Goal: Information Seeking & Learning: Learn about a topic

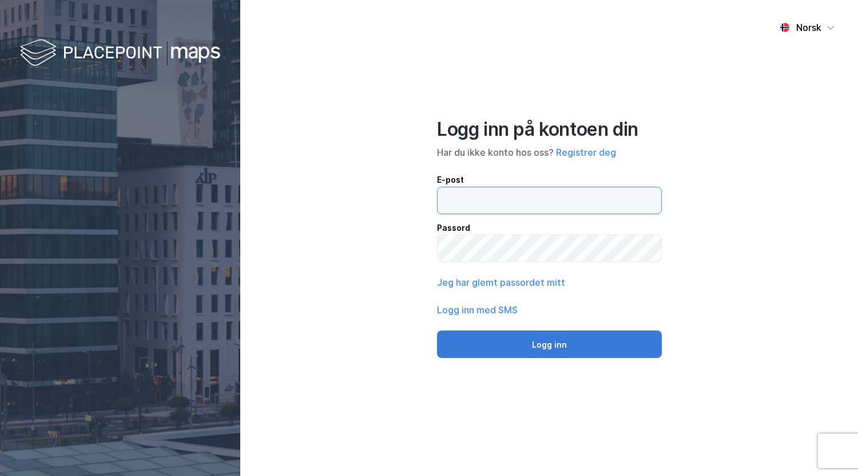
type input "[EMAIL_ADDRESS][DOMAIN_NAME]"
click at [551, 345] on button "Logg inn" at bounding box center [549, 343] width 225 height 27
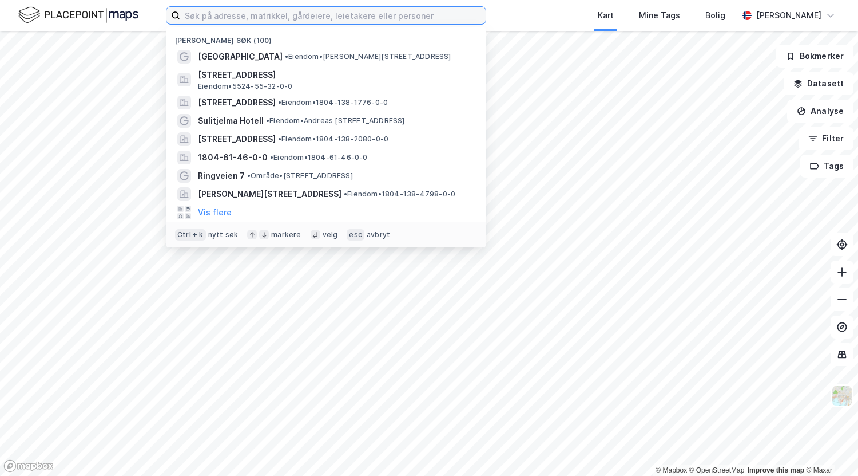
click at [241, 18] on input at bounding box center [333, 15] width 306 height 17
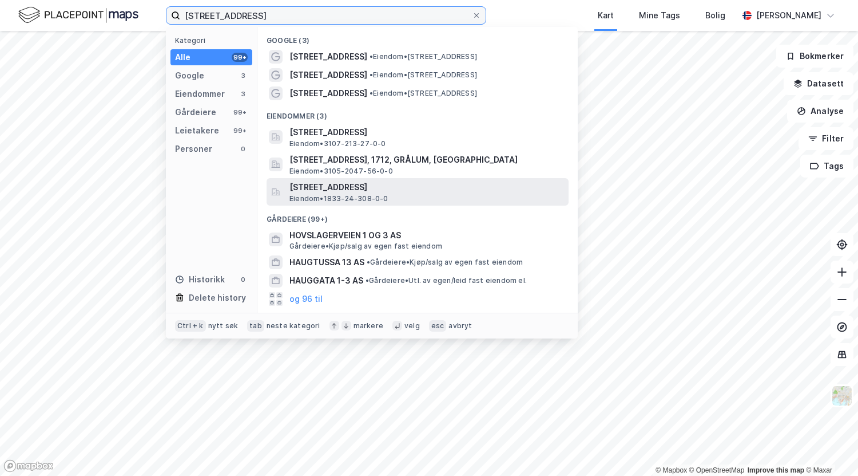
type input "[STREET_ADDRESS]"
click at [326, 186] on span "[STREET_ADDRESS]" at bounding box center [427, 187] width 275 height 14
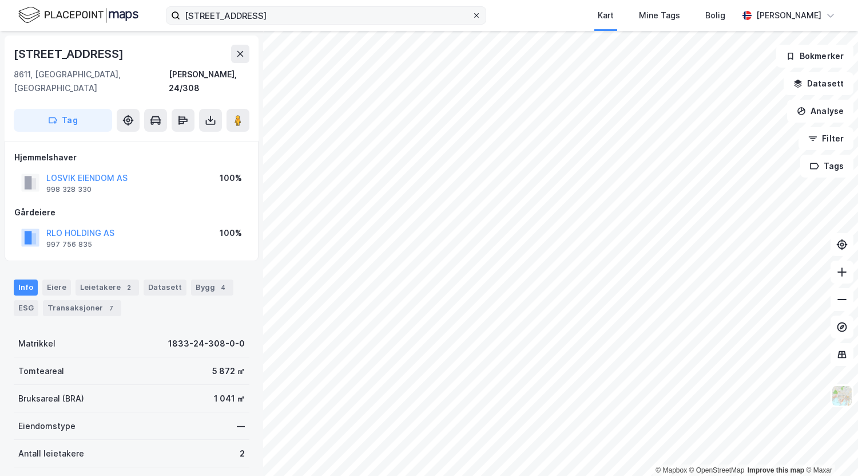
click at [475, 15] on icon at bounding box center [476, 15] width 7 height 7
click at [472, 15] on input "[STREET_ADDRESS]" at bounding box center [326, 15] width 292 height 17
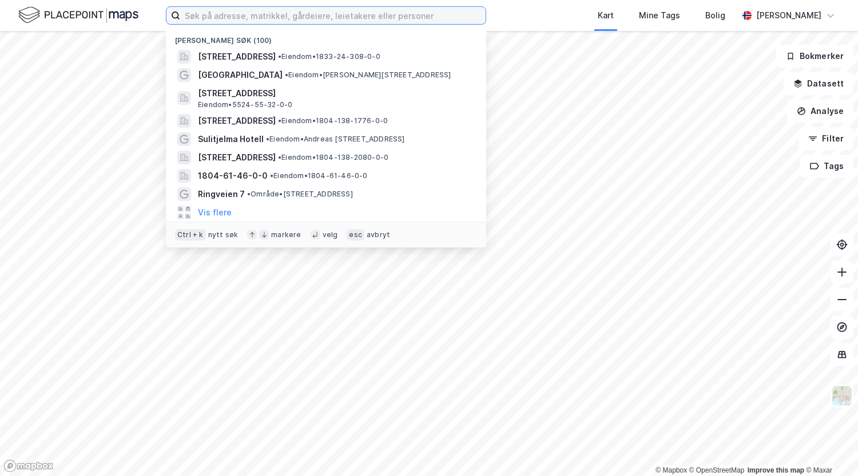
click at [247, 15] on input at bounding box center [333, 15] width 306 height 17
type input "'"
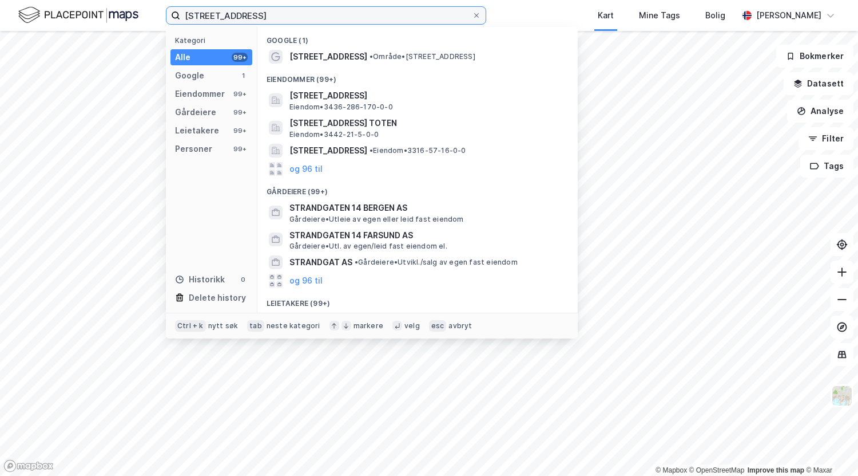
type input "[STREET_ADDRESS]"
click at [314, 66] on div "Eiendommer (99+)" at bounding box center [418, 76] width 320 height 21
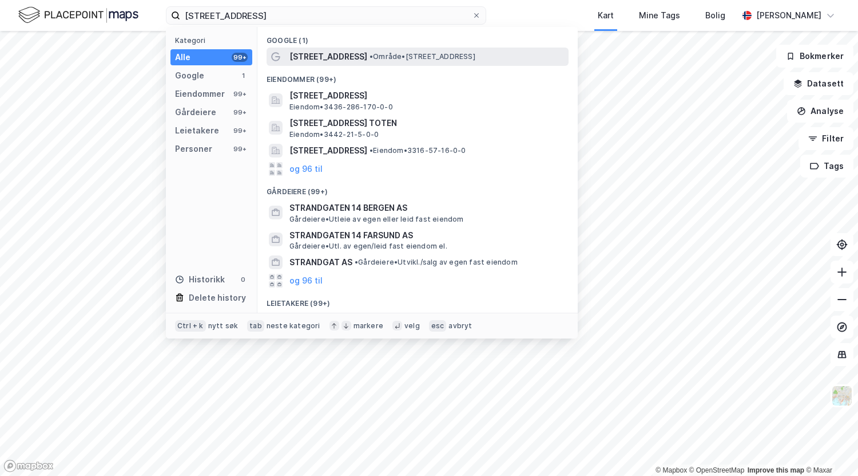
click at [318, 57] on span "[STREET_ADDRESS]" at bounding box center [329, 57] width 78 height 14
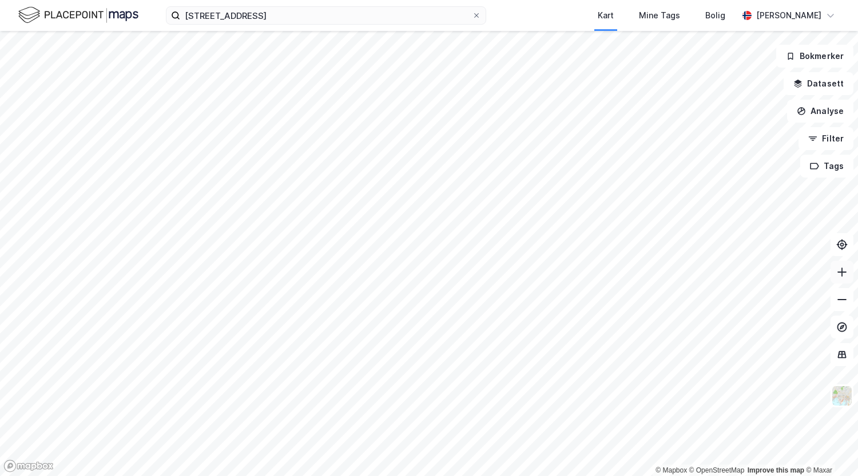
click at [838, 272] on icon at bounding box center [842, 271] width 11 height 11
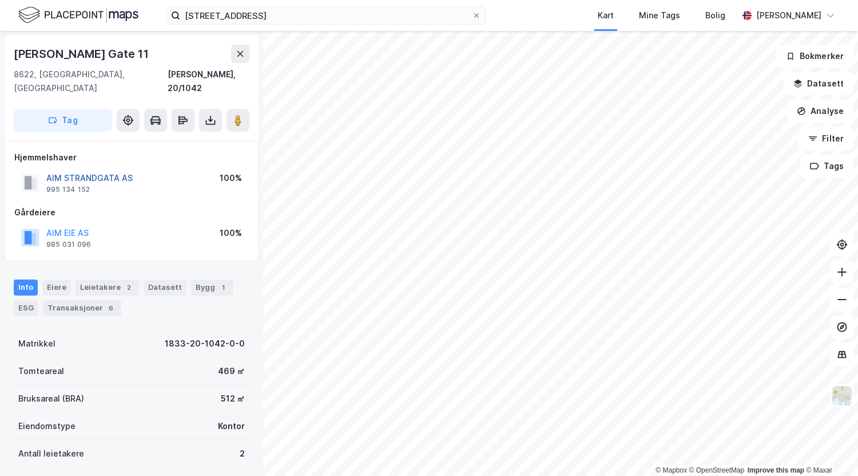
click at [0, 0] on button "AIM STRANDGATA AS" at bounding box center [0, 0] width 0 height 0
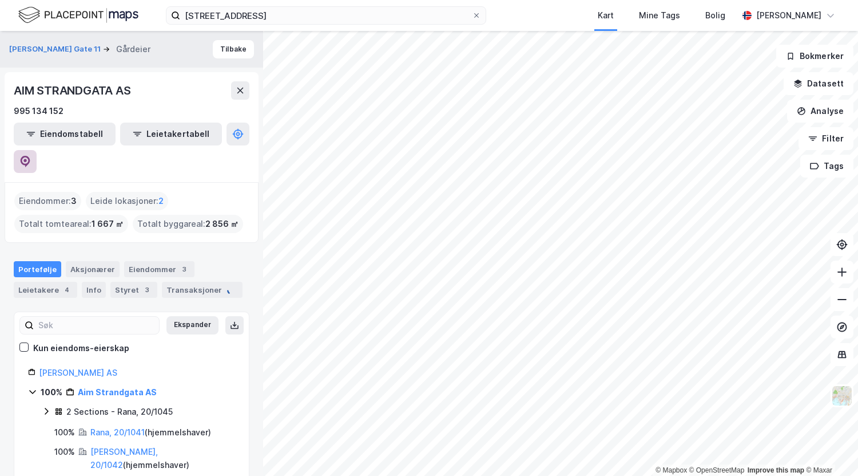
click at [31, 156] on icon at bounding box center [24, 161] width 11 height 11
click at [189, 282] on div "Transaksjoner 6" at bounding box center [201, 290] width 78 height 16
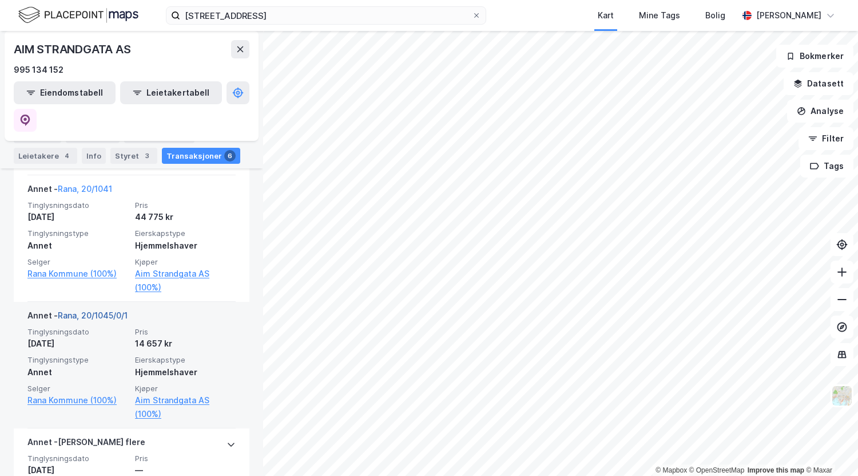
scroll to position [399, 0]
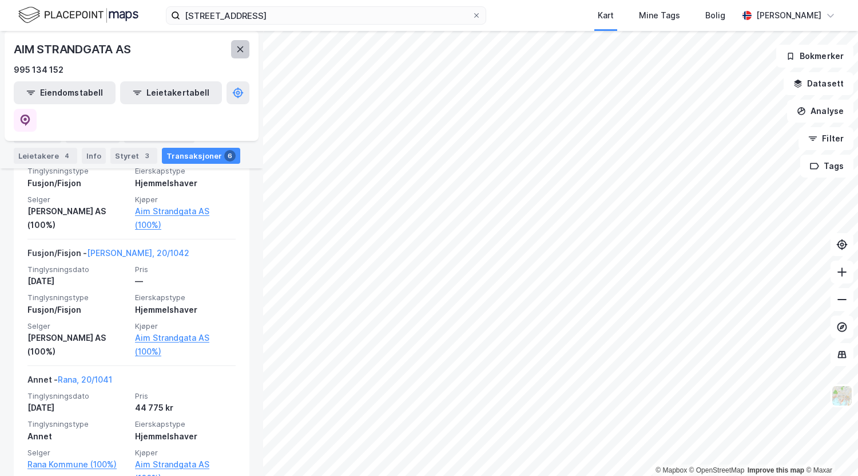
click at [240, 46] on icon at bounding box center [240, 49] width 9 height 9
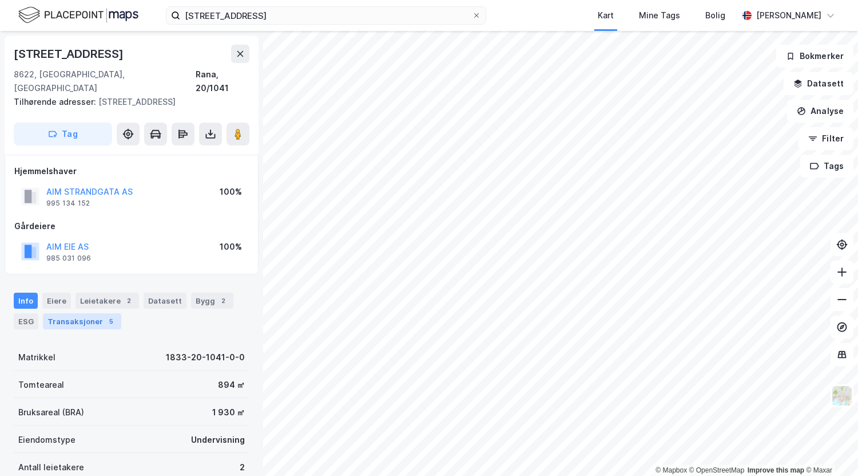
click at [78, 313] on div "Transaksjoner 5" at bounding box center [82, 321] width 78 height 16
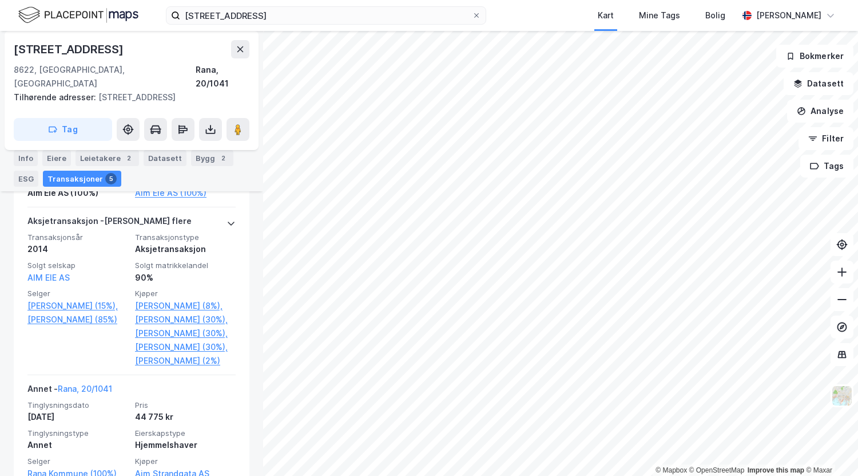
scroll to position [640, 0]
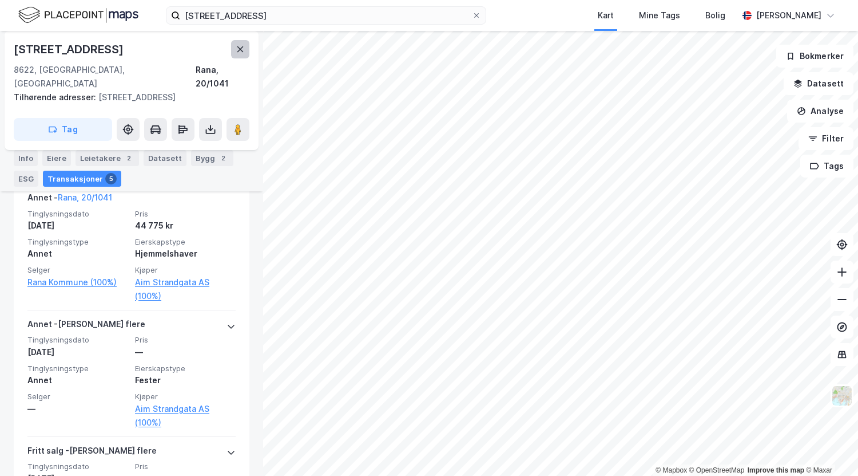
click at [239, 49] on icon at bounding box center [240, 49] width 9 height 9
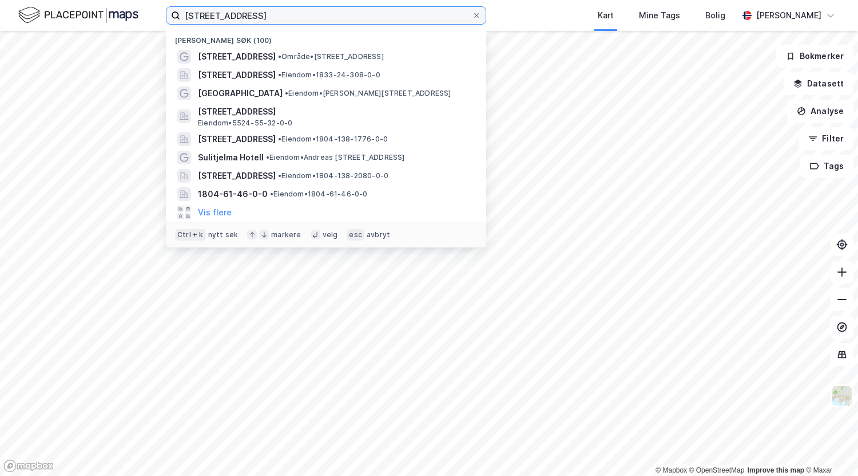
click at [320, 15] on input "[STREET_ADDRESS]" at bounding box center [326, 15] width 292 height 17
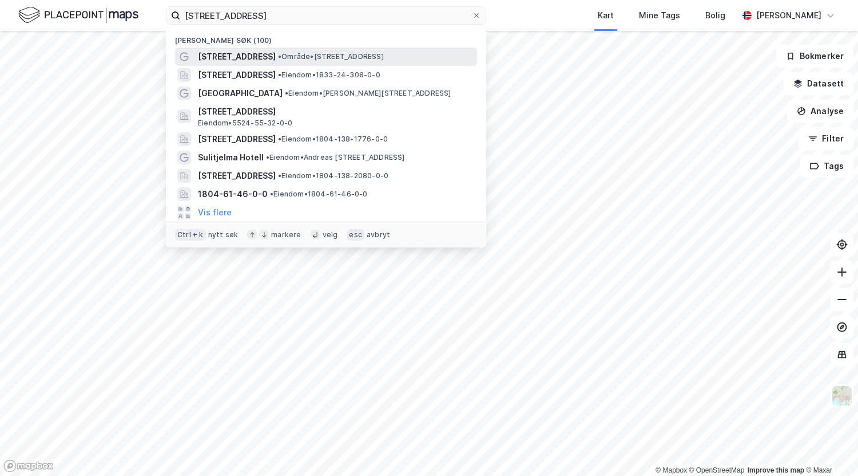
click at [296, 56] on span "• Område • [STREET_ADDRESS]" at bounding box center [331, 56] width 106 height 9
